Goal: Task Accomplishment & Management: Manage account settings

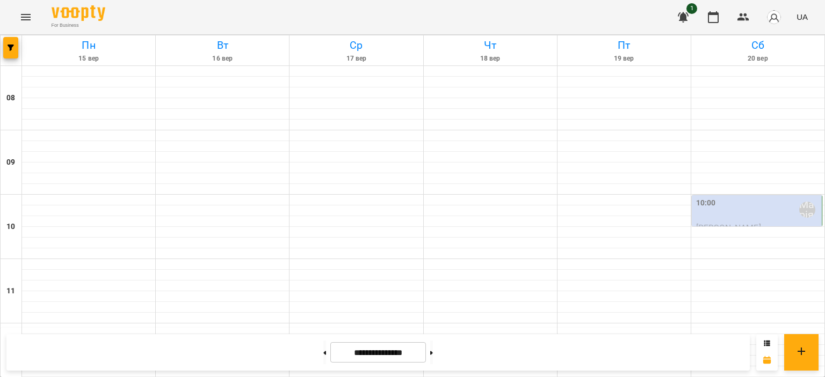
scroll to position [510, 0]
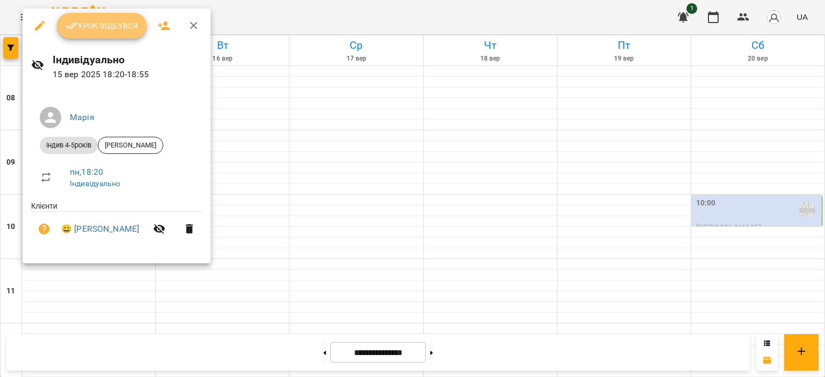
click at [107, 24] on span "Урок відбувся" at bounding box center [102, 25] width 73 height 13
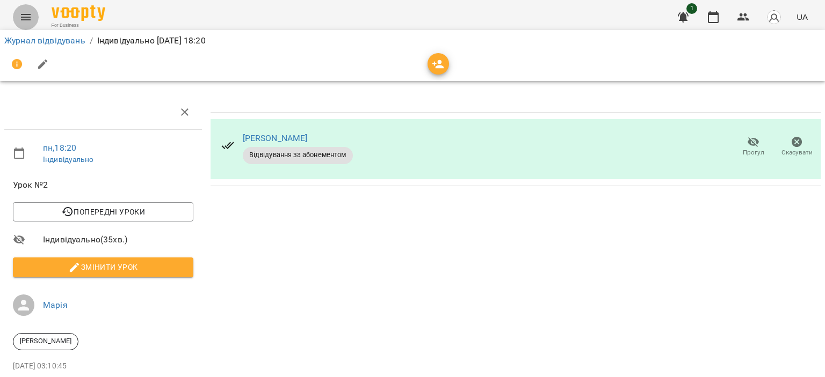
click at [26, 11] on icon "Menu" at bounding box center [25, 17] width 13 height 13
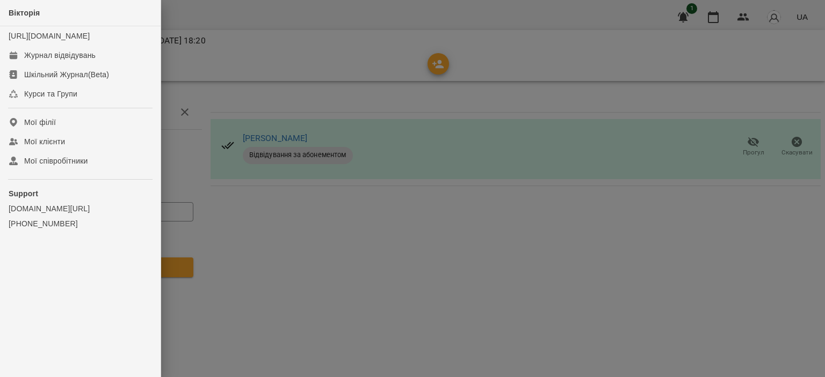
click at [228, 284] on div at bounding box center [412, 188] width 825 height 377
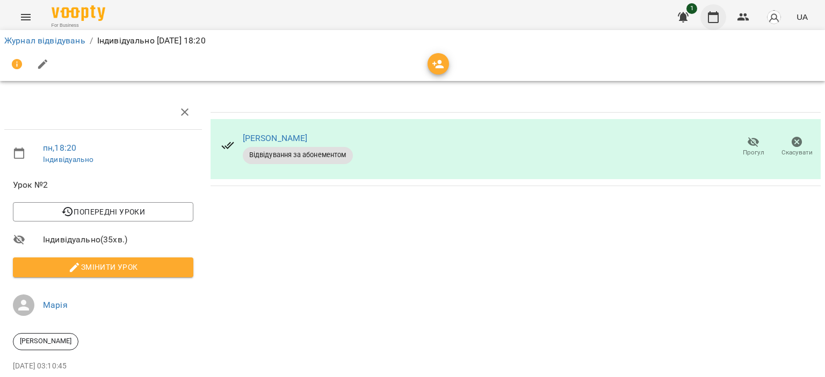
click at [715, 19] on icon "button" at bounding box center [713, 17] width 13 height 13
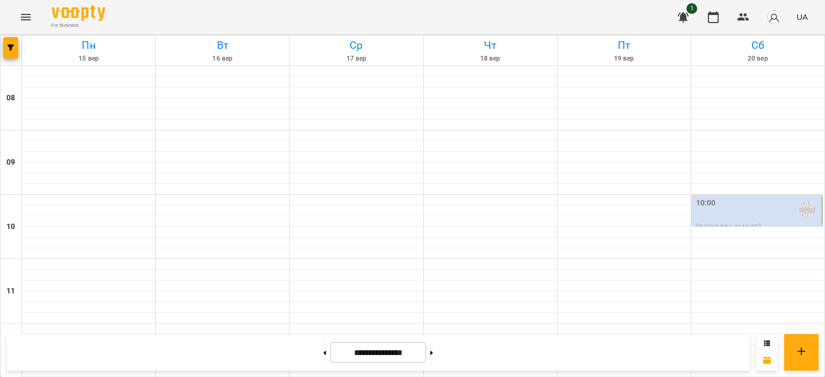
scroll to position [510, 0]
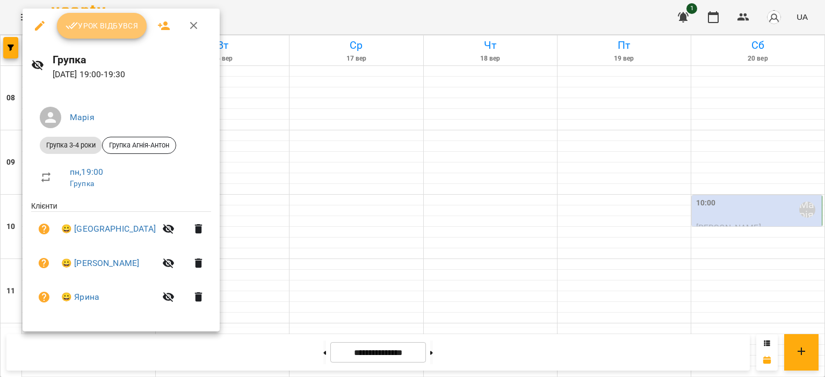
click at [99, 27] on span "Урок відбувся" at bounding box center [102, 25] width 73 height 13
